Goal: Check status: Check status

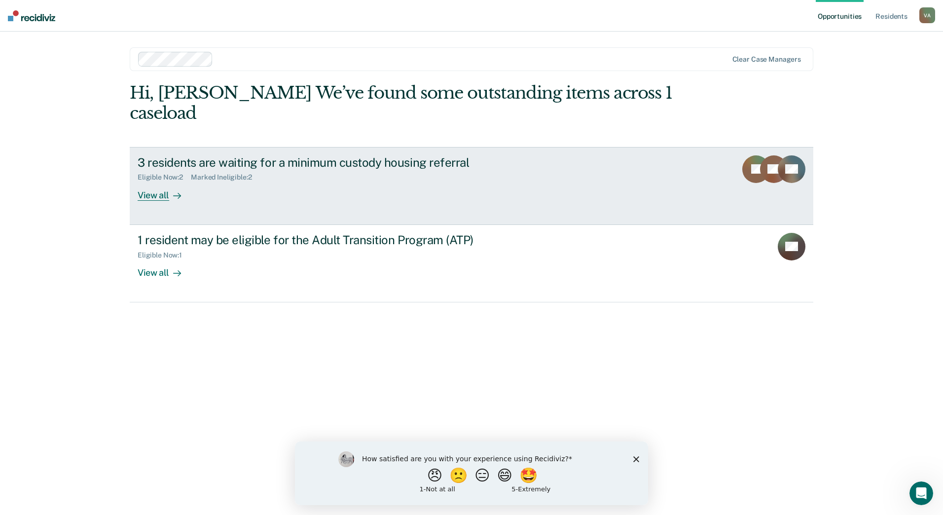
click at [161, 184] on link "3 residents are waiting for a minimum custody housing referral Eligible Now : 2…" at bounding box center [472, 186] width 684 height 78
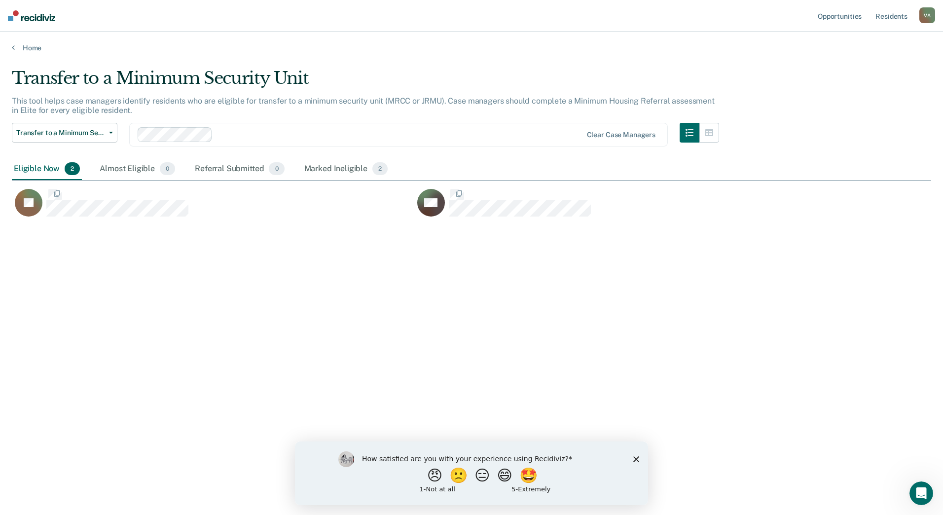
scroll to position [365, 912]
click at [56, 166] on div "Eligible Now 2" at bounding box center [47, 169] width 70 height 22
click at [51, 130] on span "Transfer to a Minimum Security Unit" at bounding box center [60, 133] width 89 height 8
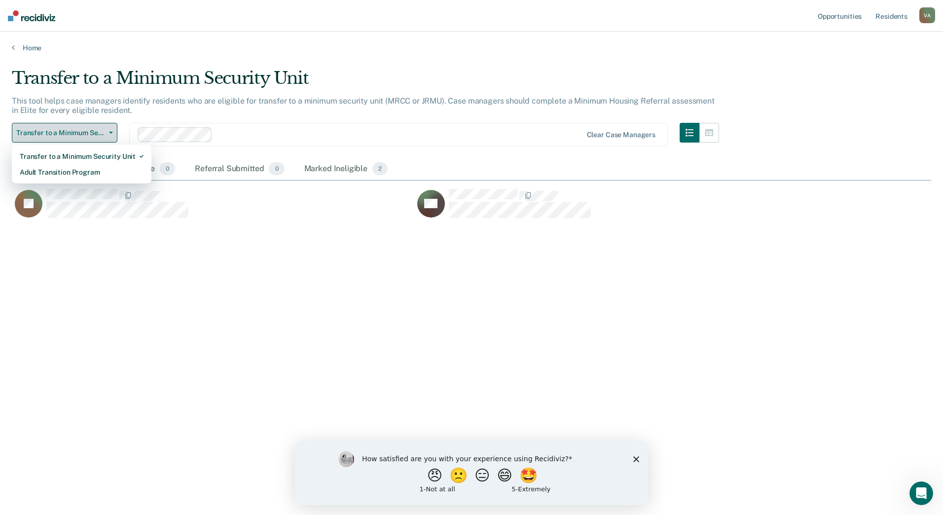
click at [32, 127] on button "Transfer to a Minimum Security Unit" at bounding box center [65, 133] width 106 height 20
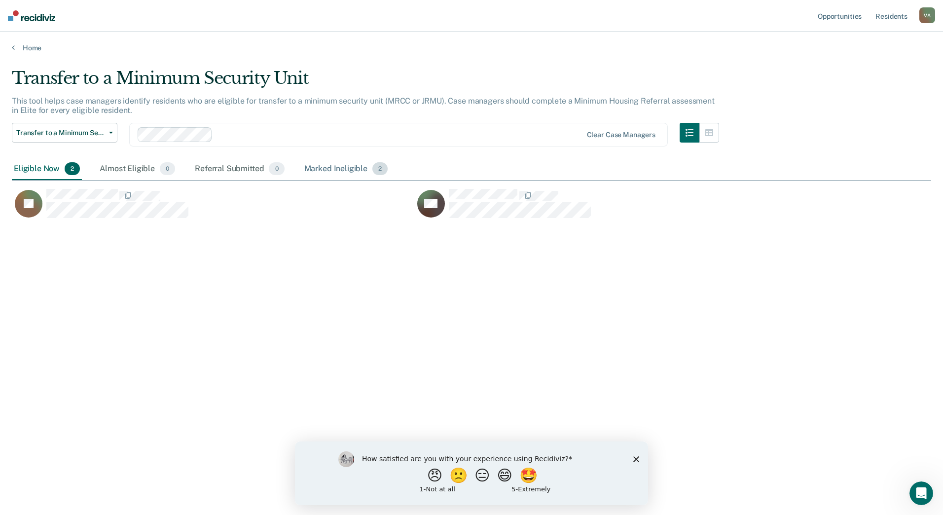
click at [336, 166] on div "Marked Ineligible 2" at bounding box center [346, 169] width 88 height 22
